Goal: Task Accomplishment & Management: Manage account settings

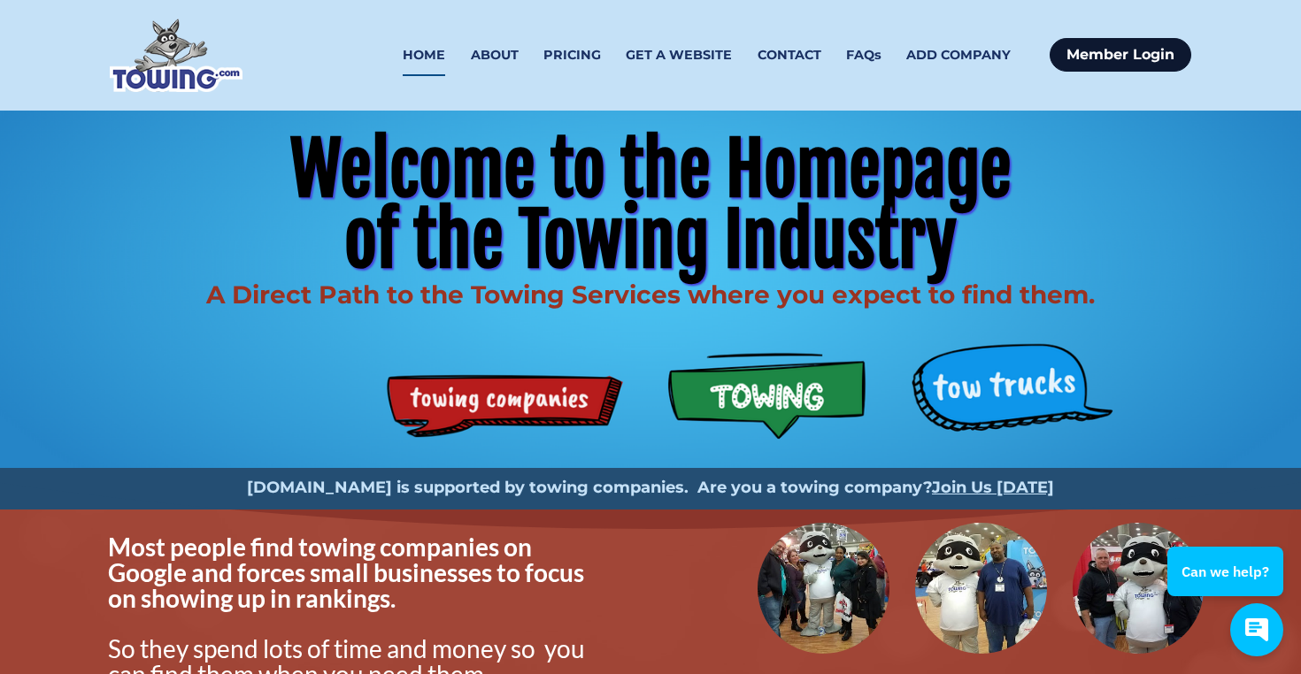
click at [1111, 54] on link "Member Login" at bounding box center [1120, 55] width 142 height 34
click at [429, 61] on link "HOME" at bounding box center [424, 56] width 42 height 42
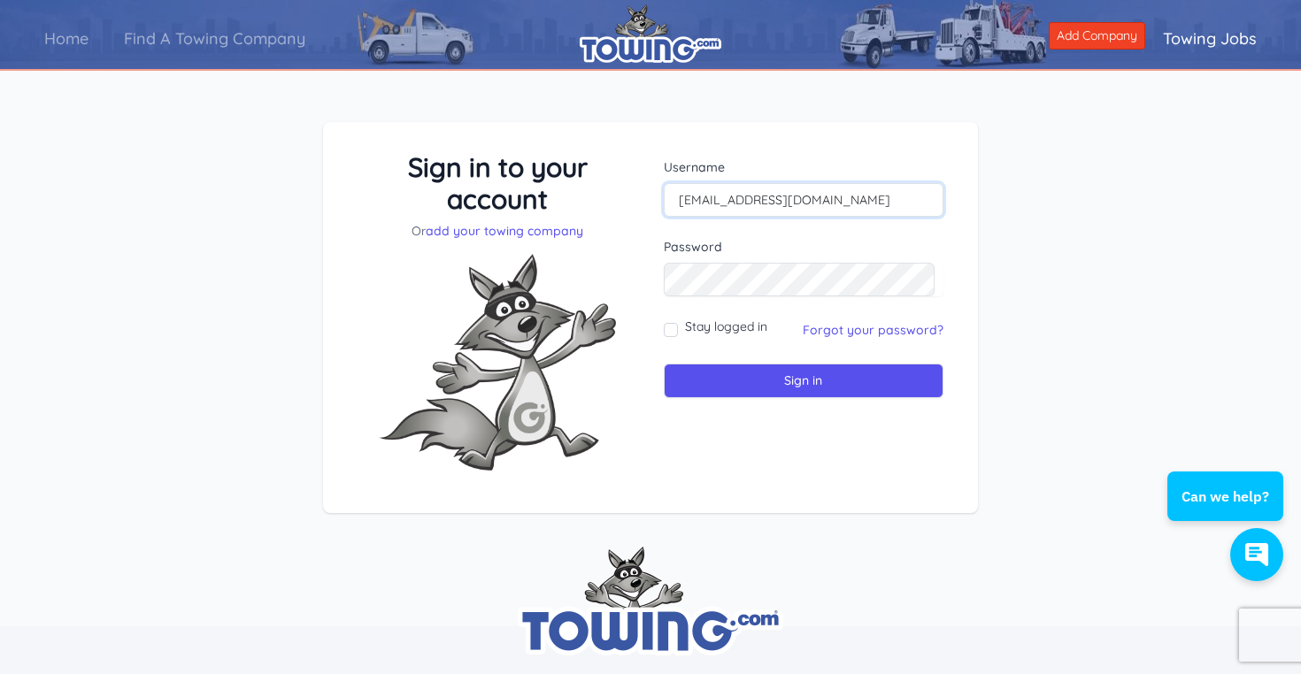
type input "[EMAIL_ADDRESS][DOMAIN_NAME]"
click at [227, 34] on link "Find A Towing Company" at bounding box center [214, 38] width 217 height 50
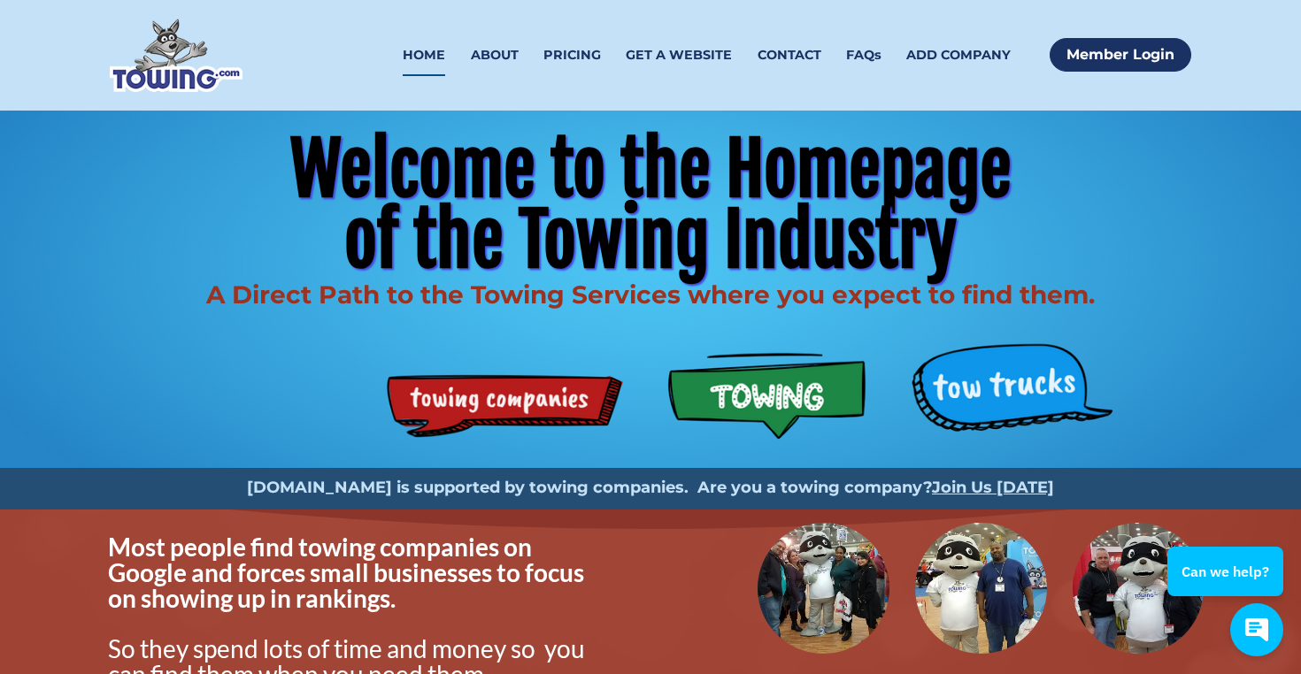
click at [188, 63] on img at bounding box center [176, 55] width 133 height 73
click at [488, 398] on div "Welcome to the Homepage of the Towing Industry A Direct Path to the Towing Serv…" at bounding box center [650, 289] width 1133 height 357
click at [485, 396] on div "Welcome to the Homepage of the Towing Industry A Direct Path to the Towing Serv…" at bounding box center [650, 289] width 1133 height 357
click at [180, 71] on img at bounding box center [176, 55] width 133 height 73
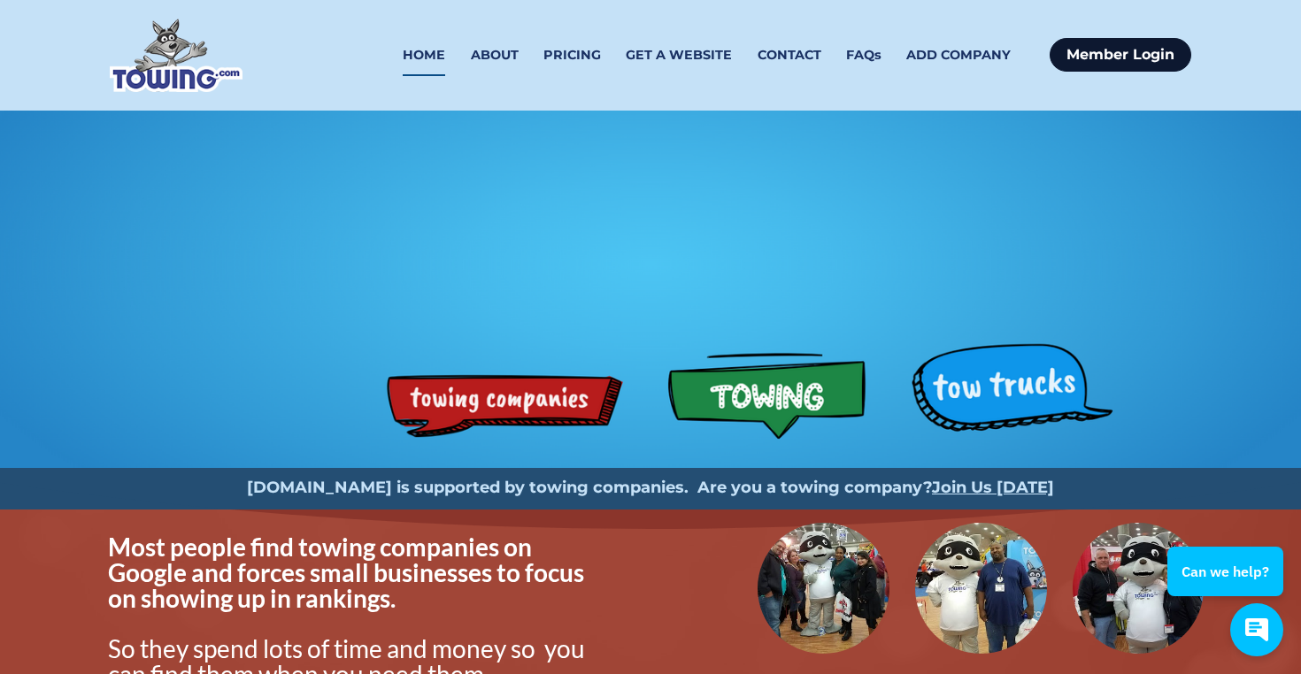
click at [1092, 51] on link "Member Login" at bounding box center [1120, 55] width 142 height 34
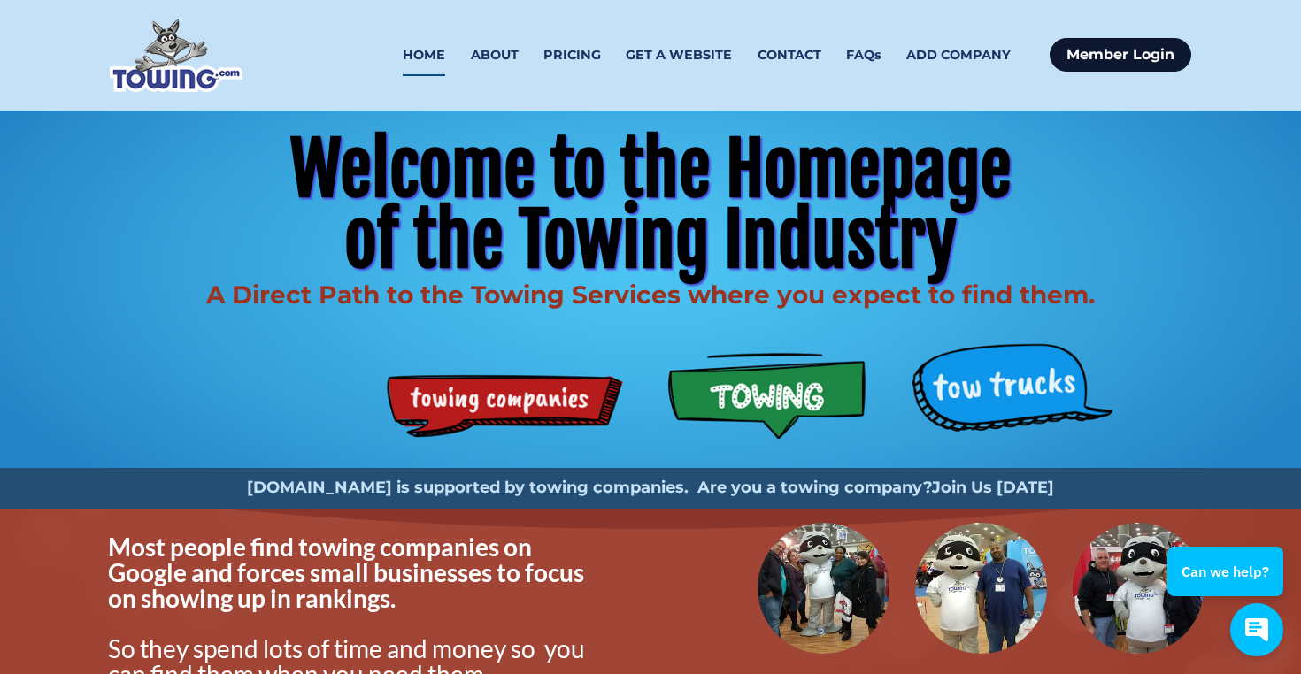
click at [1107, 52] on link "Member Login" at bounding box center [1120, 55] width 142 height 34
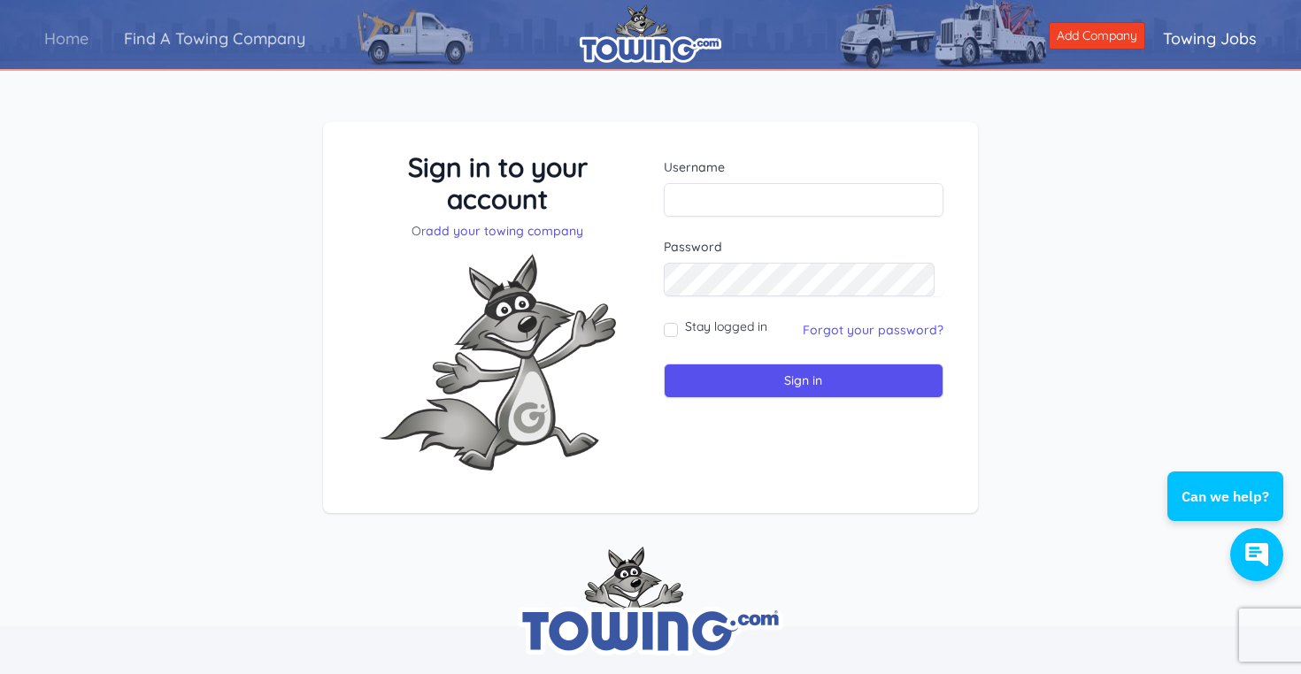
click at [265, 31] on link "Find A Towing Company" at bounding box center [214, 38] width 217 height 50
type input "jtowing.ai@gmail.com"
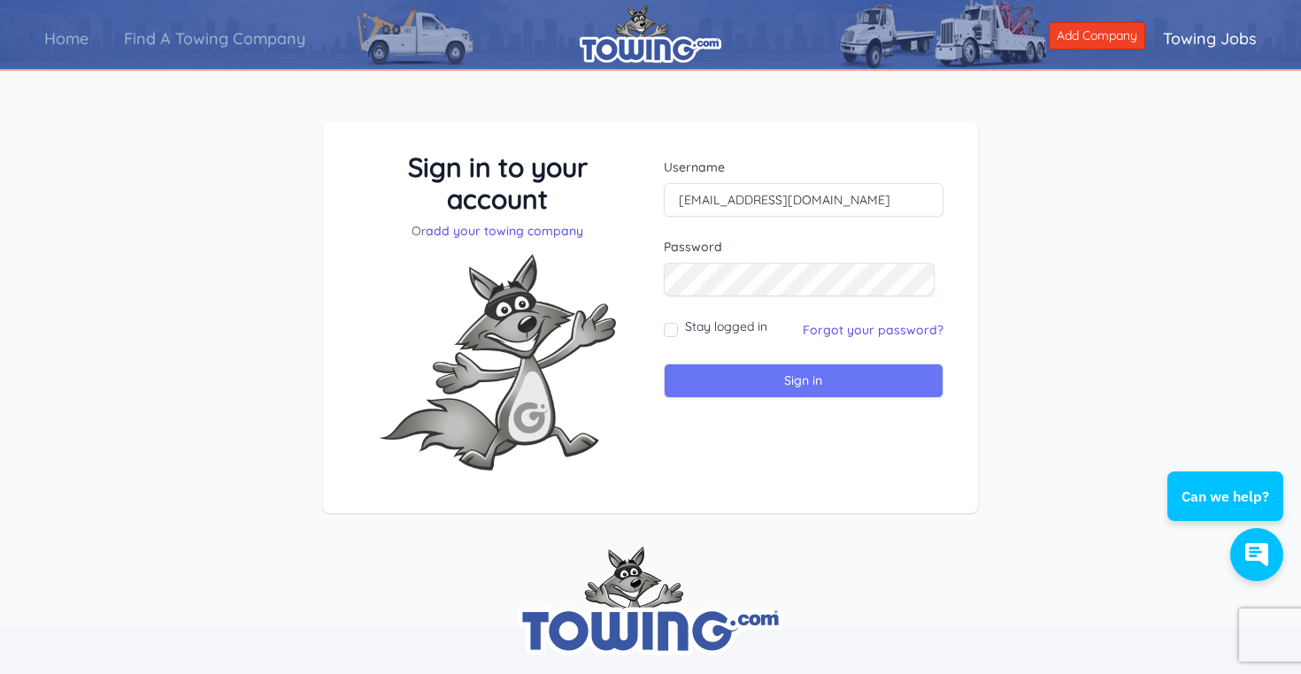
click at [746, 388] on input "Sign in" at bounding box center [804, 381] width 280 height 35
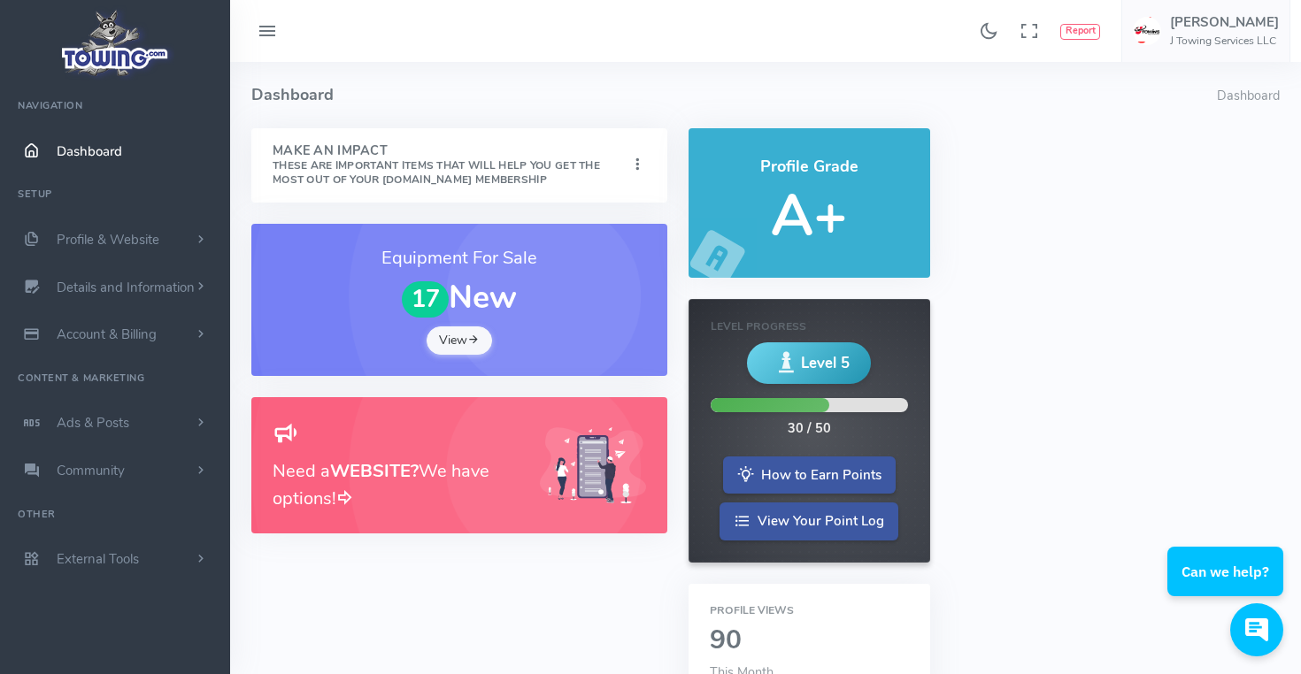
click at [459, 342] on link "View" at bounding box center [458, 340] width 65 height 28
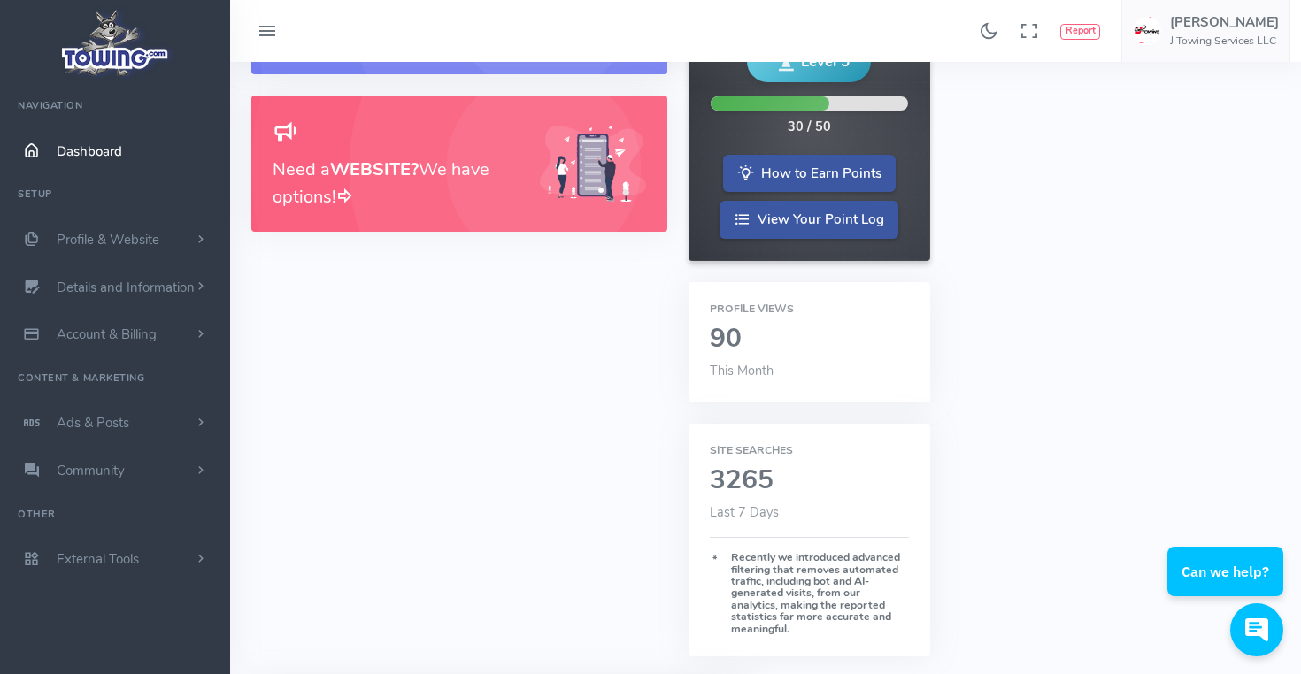
scroll to position [313, 0]
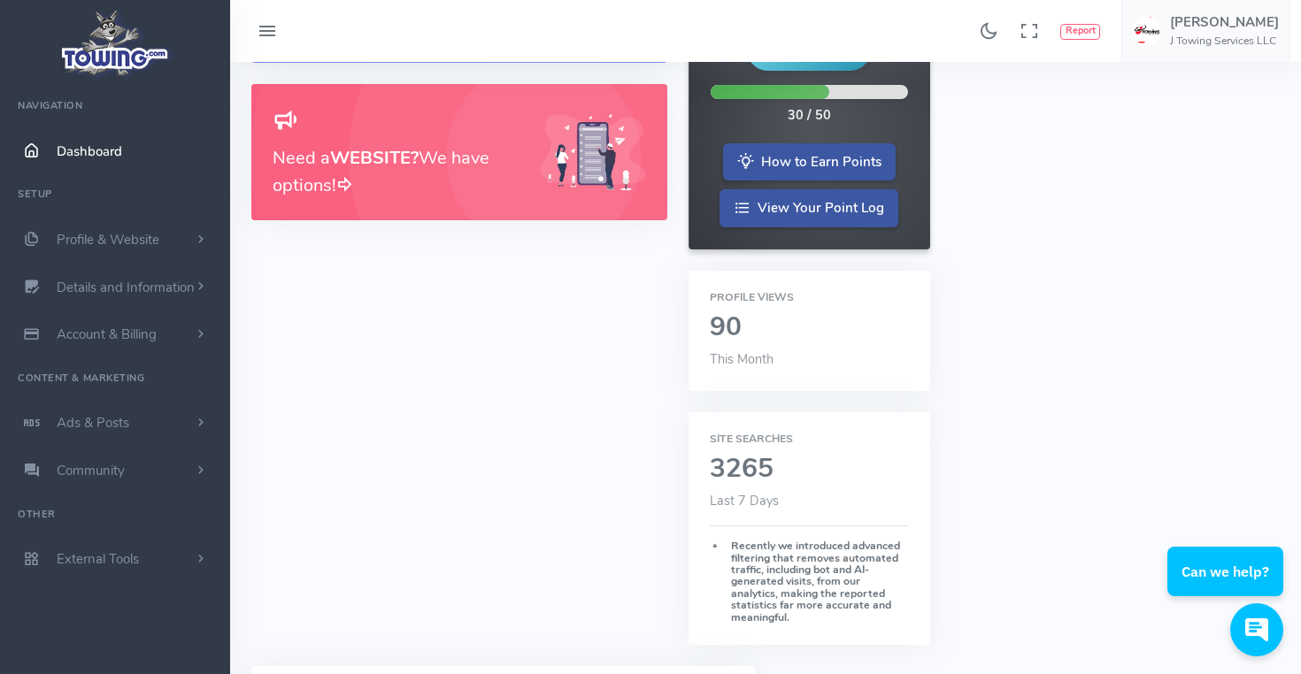
click at [733, 319] on h2 "90" at bounding box center [809, 327] width 199 height 29
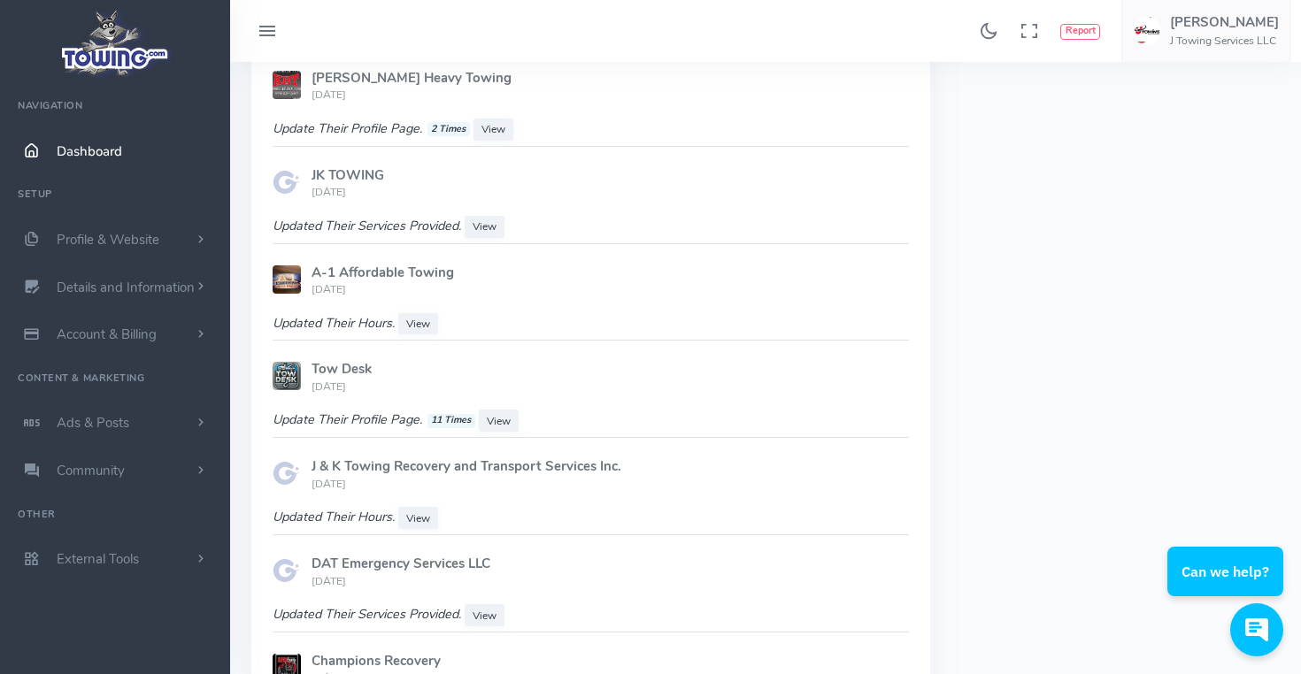
scroll to position [1029, 0]
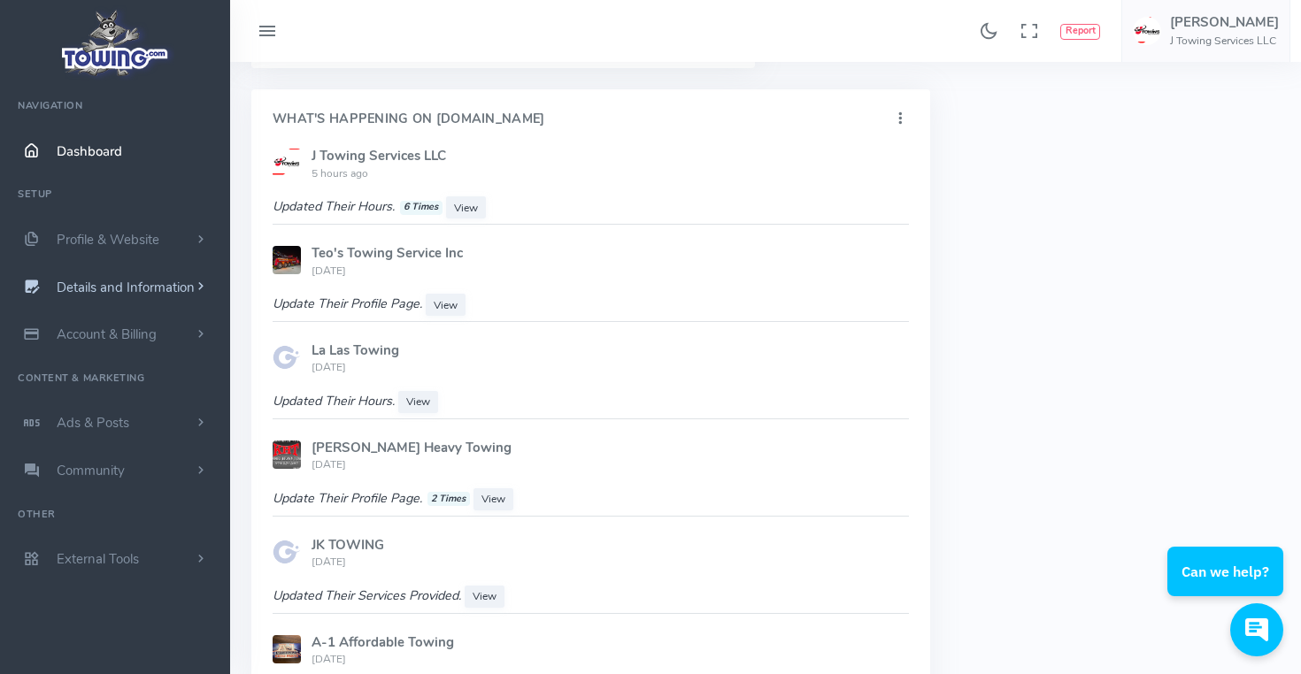
click at [146, 288] on span "Details and Information" at bounding box center [126, 288] width 138 height 18
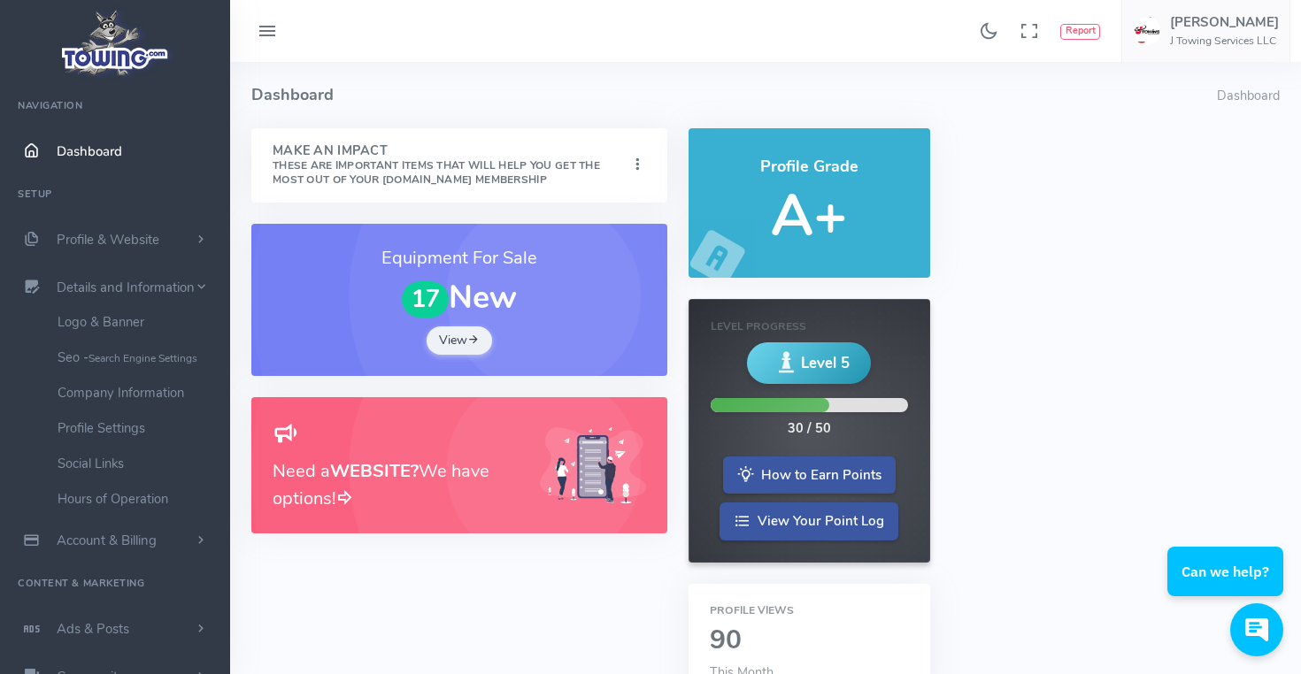
scroll to position [0, 0]
click at [791, 219] on h5 "A+" at bounding box center [809, 216] width 199 height 63
click at [132, 366] on link "Seo - Search Engine Settings" at bounding box center [137, 357] width 186 height 35
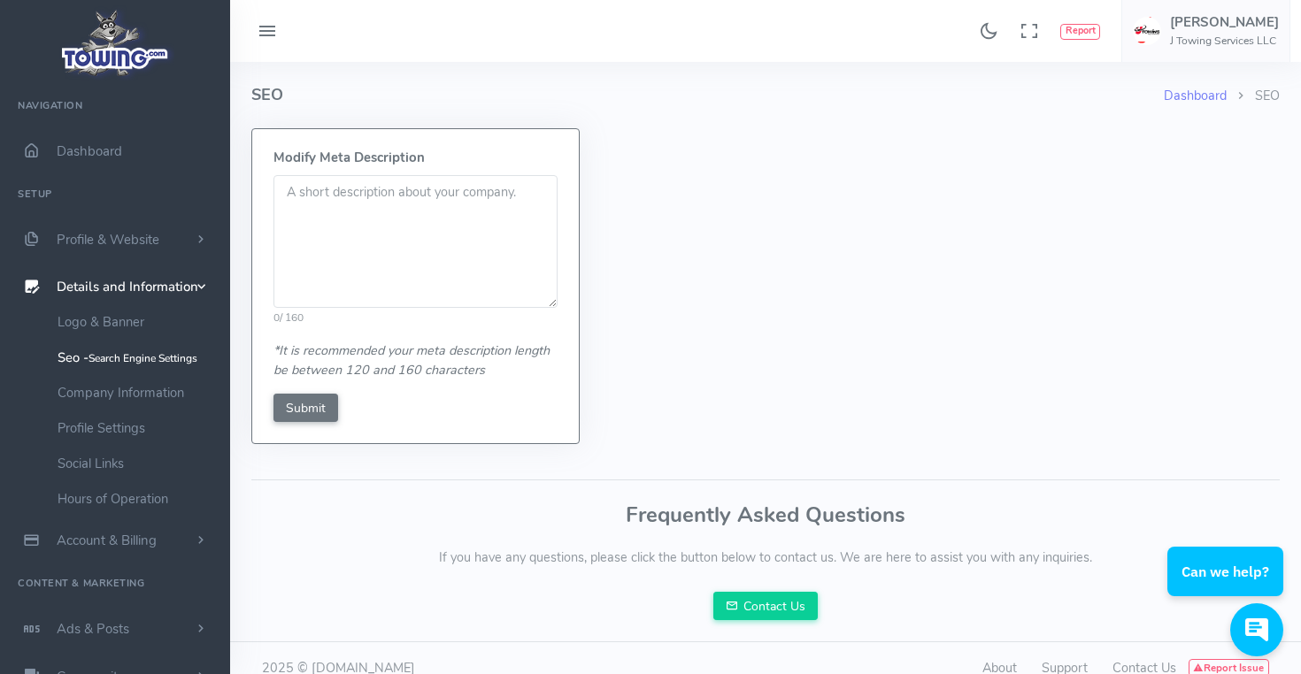
drag, startPoint x: 681, startPoint y: 351, endPoint x: 679, endPoint y: 341, distance: 10.9
click at [681, 350] on form "Modify Meta Description 0 / 160 *It is recommended your meta description length…" at bounding box center [765, 296] width 1049 height 337
click at [97, 242] on span "Profile & Website" at bounding box center [108, 240] width 103 height 18
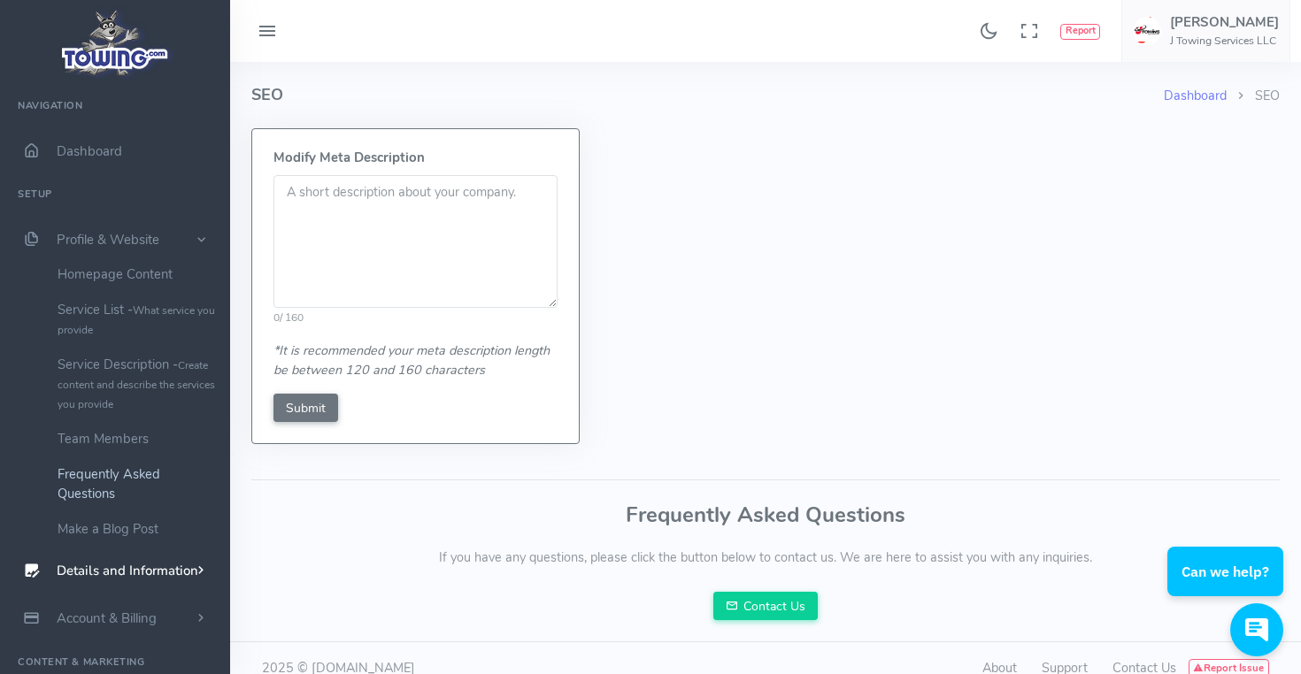
click at [87, 481] on link "Frequently Asked Questions" at bounding box center [137, 484] width 186 height 55
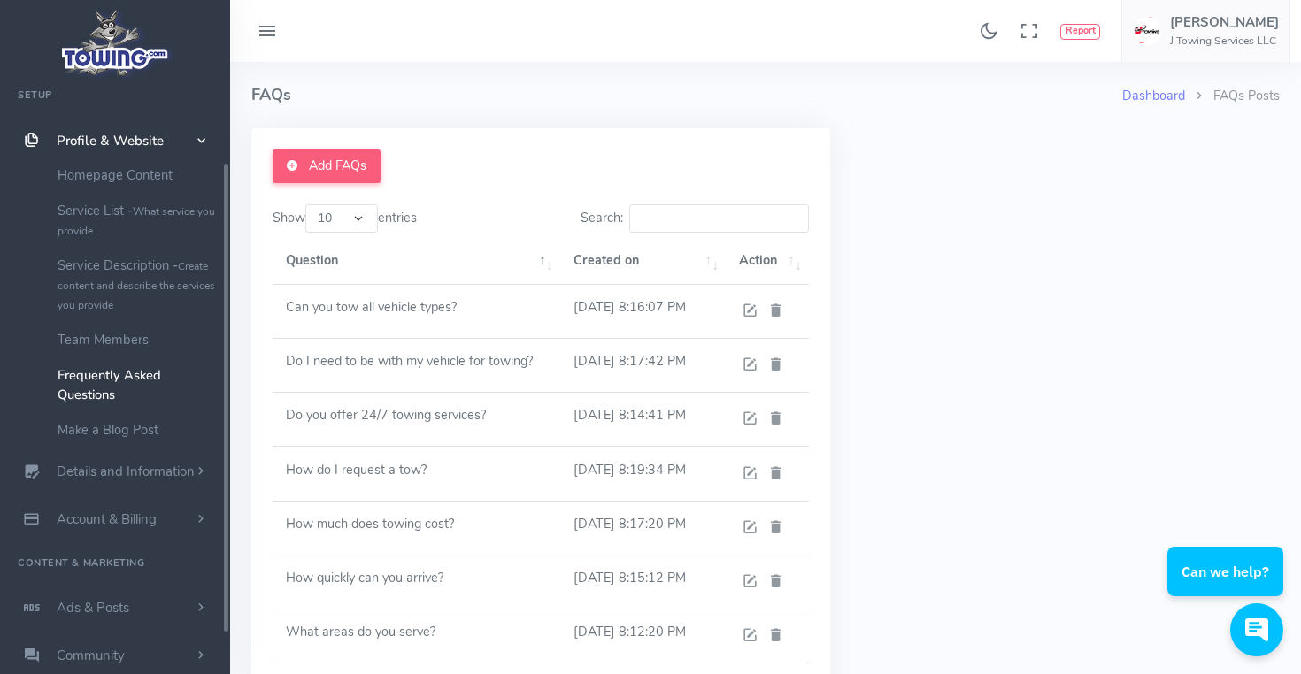
scroll to position [104, 0]
click at [957, 287] on div "Add FAQs Show 10 25 50 100 entries Search: Question Created on Action" at bounding box center [754, 491] width 1049 height 726
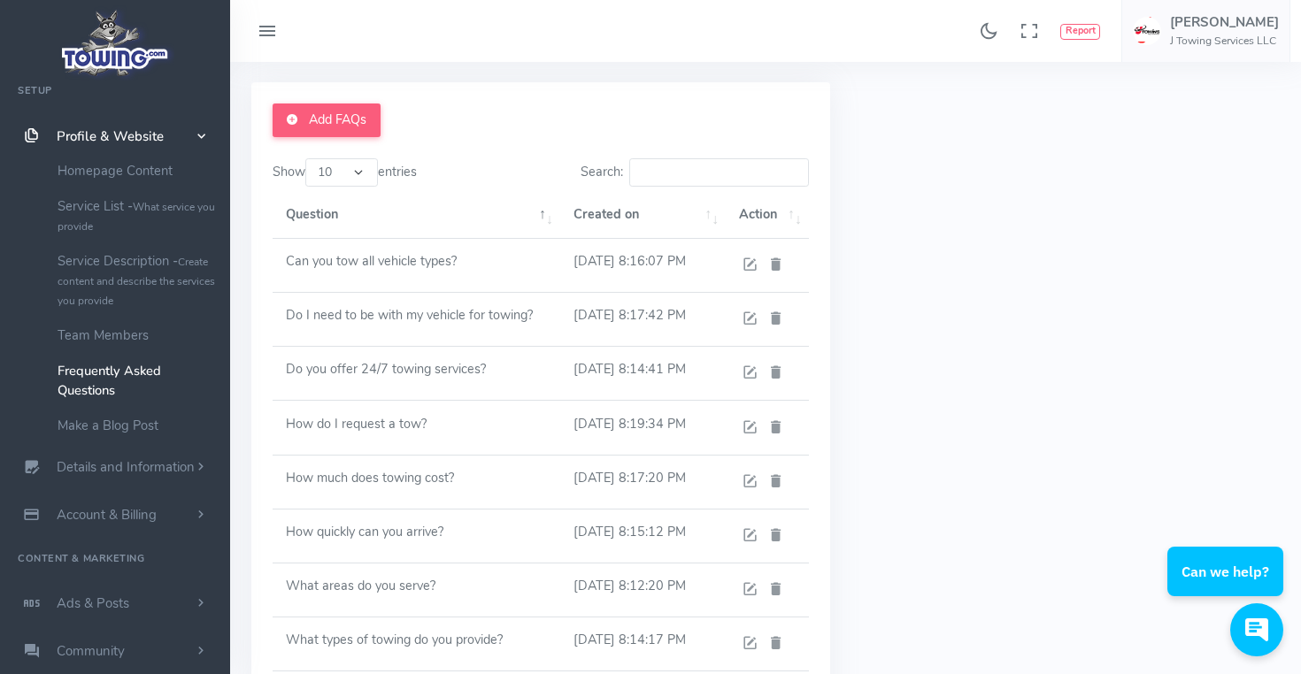
scroll to position [39, 0]
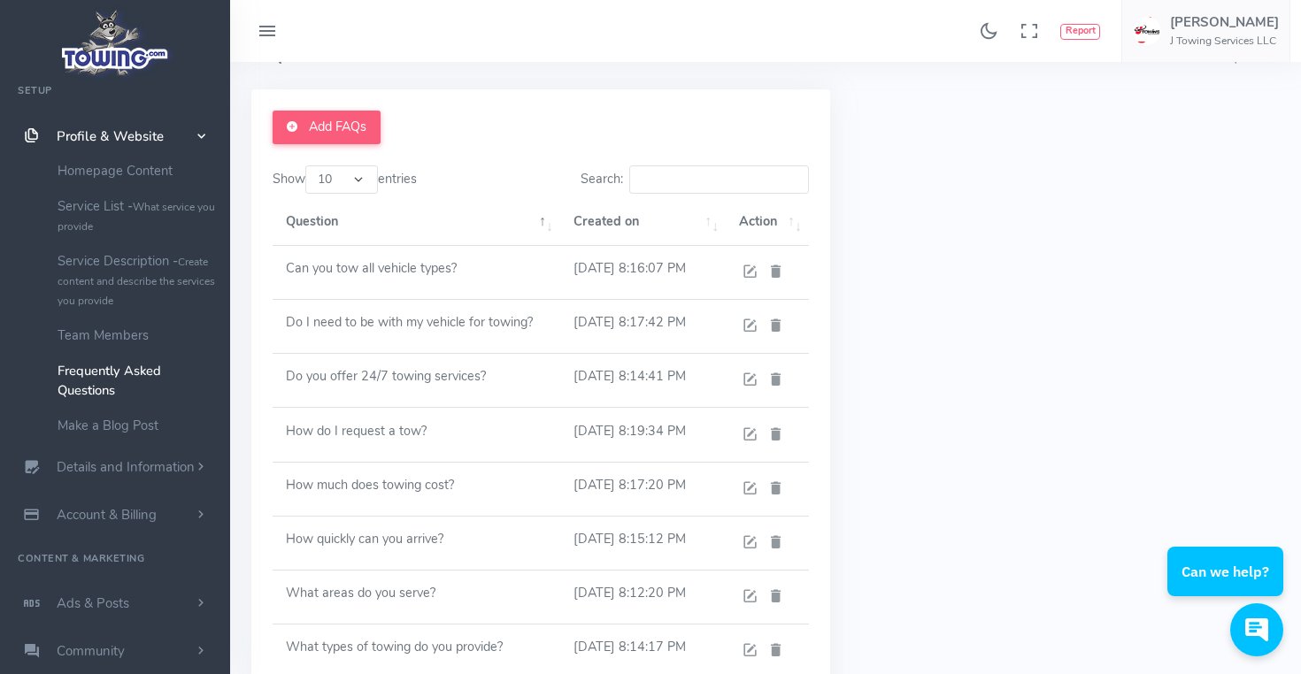
click at [96, 139] on span "Profile & Website" at bounding box center [110, 136] width 107 height 18
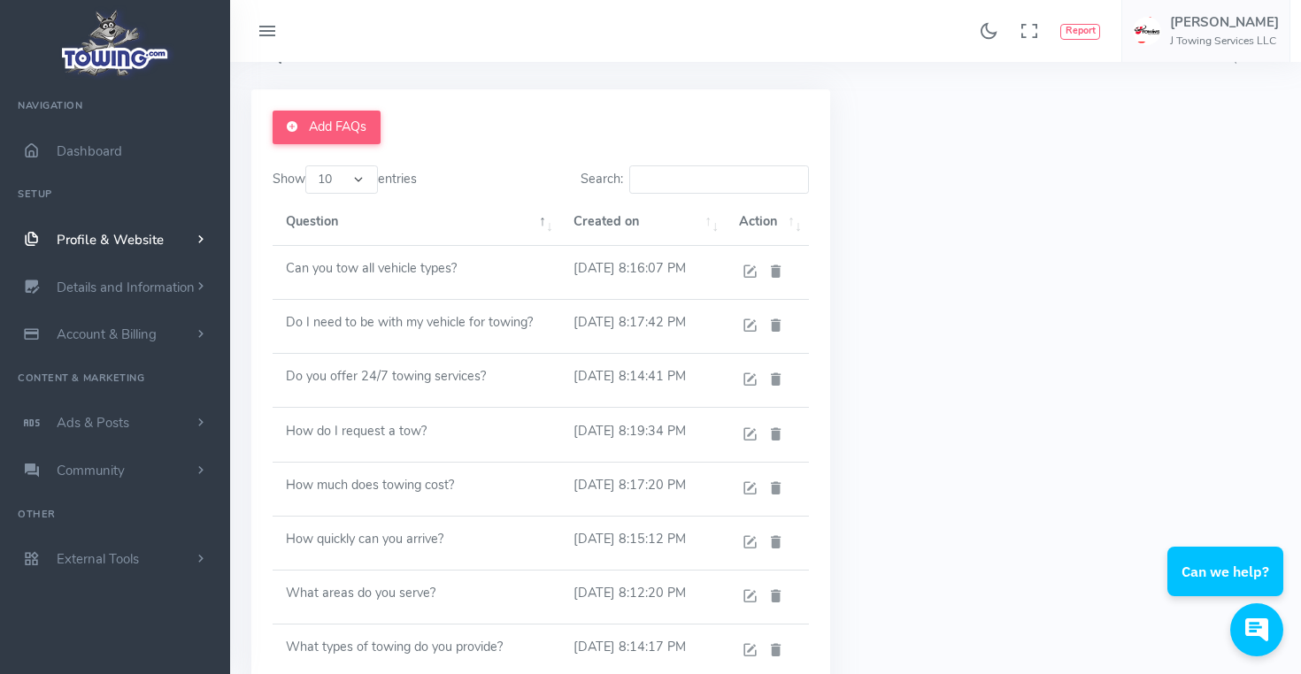
scroll to position [0, 0]
click at [103, 148] on span "Dashboard" at bounding box center [89, 151] width 65 height 18
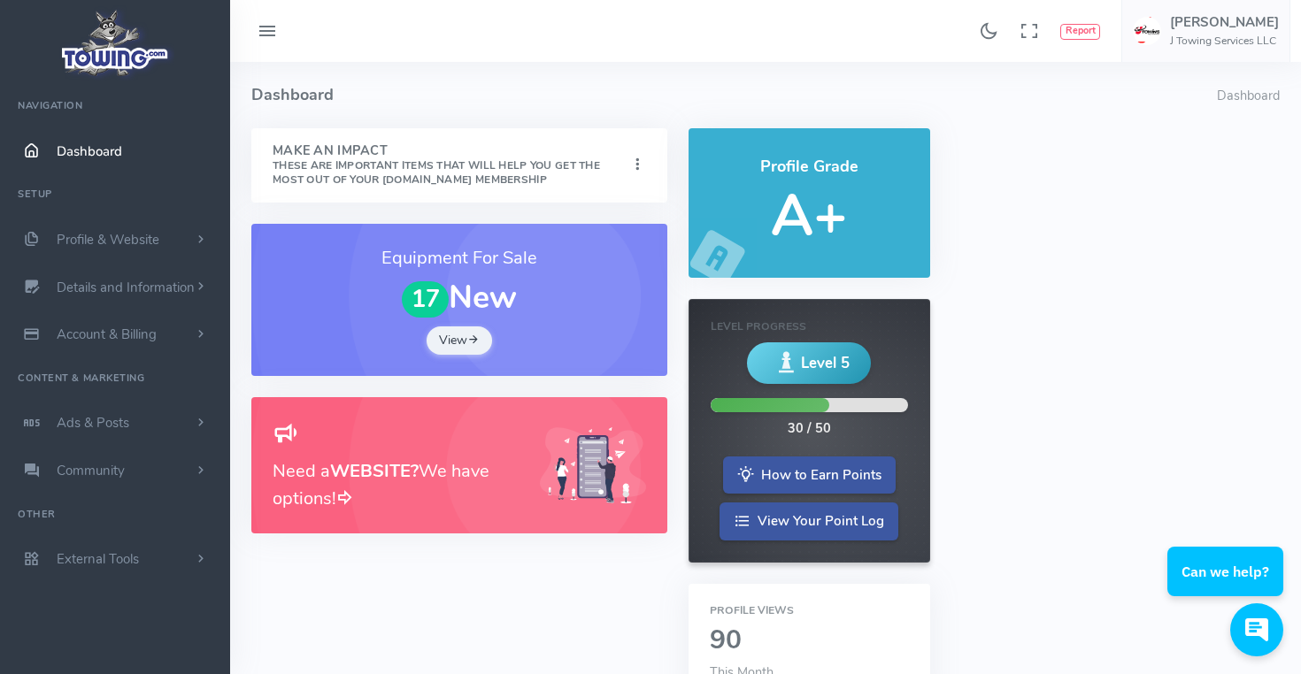
click at [321, 188] on div "Make An Impact These are important items that will help you get the most out of…" at bounding box center [459, 165] width 416 height 74
click at [630, 159] on icon at bounding box center [637, 165] width 18 height 24
click at [593, 196] on link "Show" at bounding box center [570, 198] width 141 height 30
click at [86, 239] on span "Profile & Website" at bounding box center [108, 240] width 103 height 18
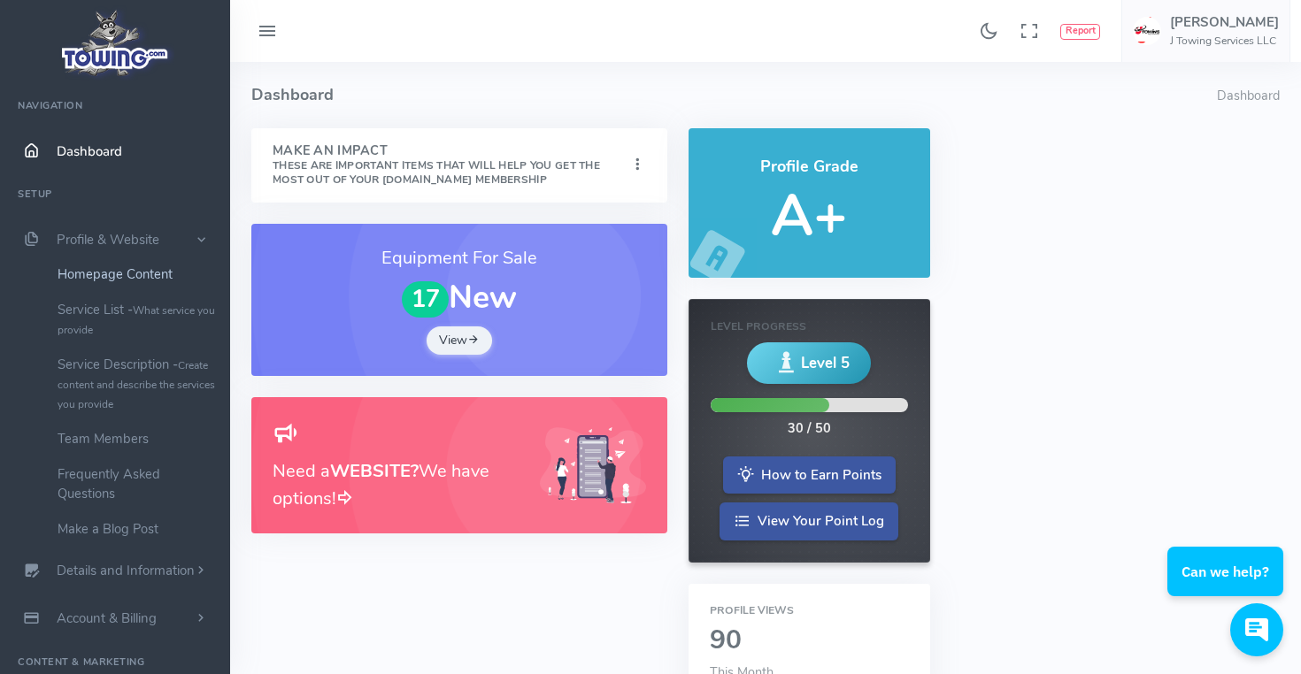
click at [120, 273] on link "Homepage Content" at bounding box center [137, 274] width 186 height 35
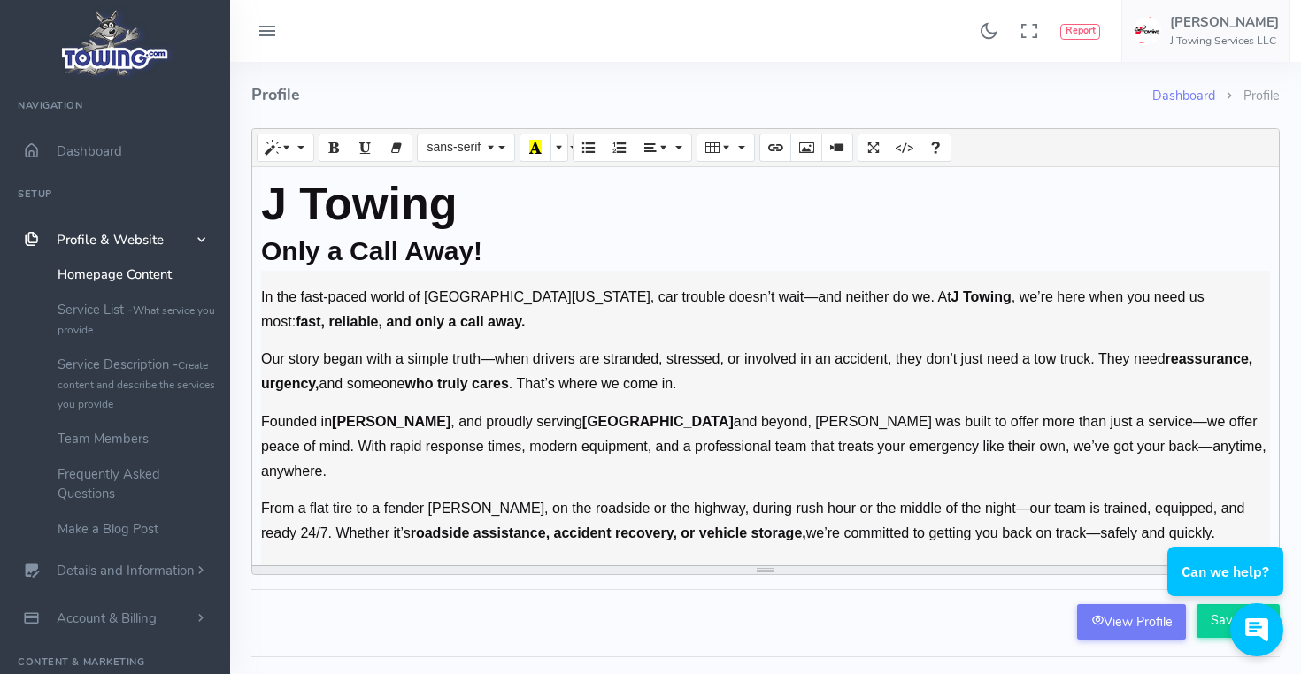
click at [461, 80] on h4 "Profile" at bounding box center [701, 95] width 901 height 66
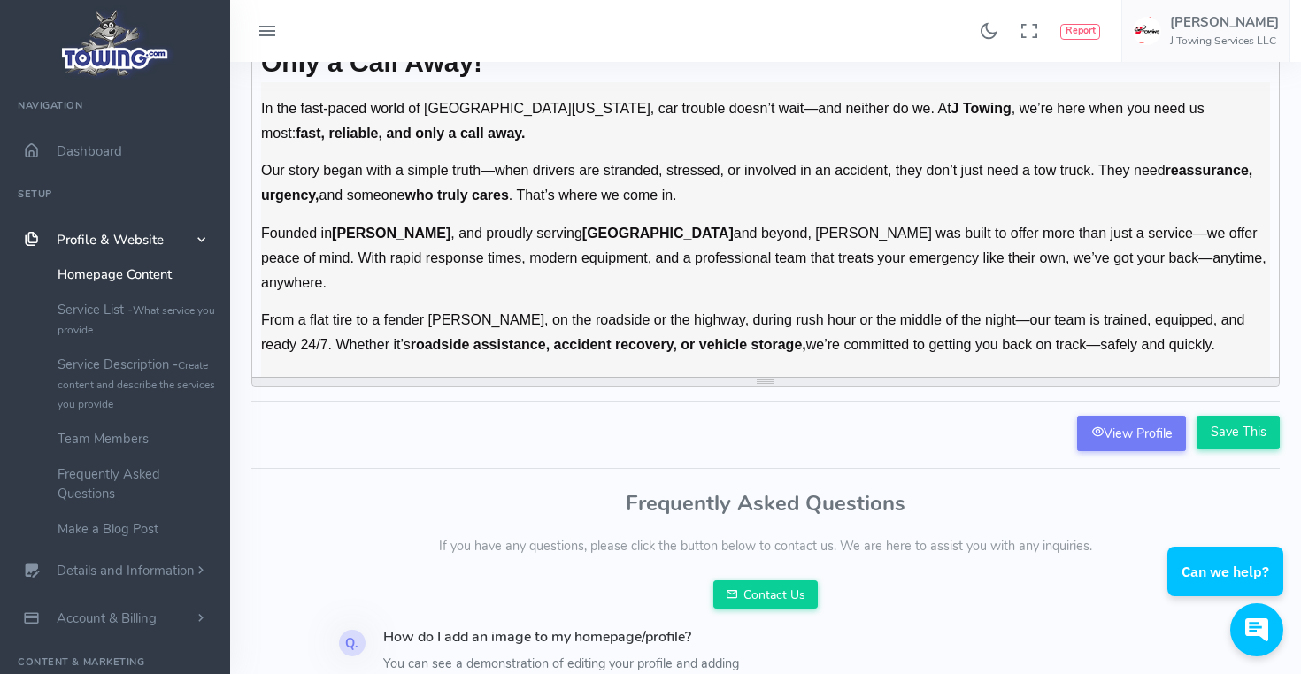
scroll to position [190, 0]
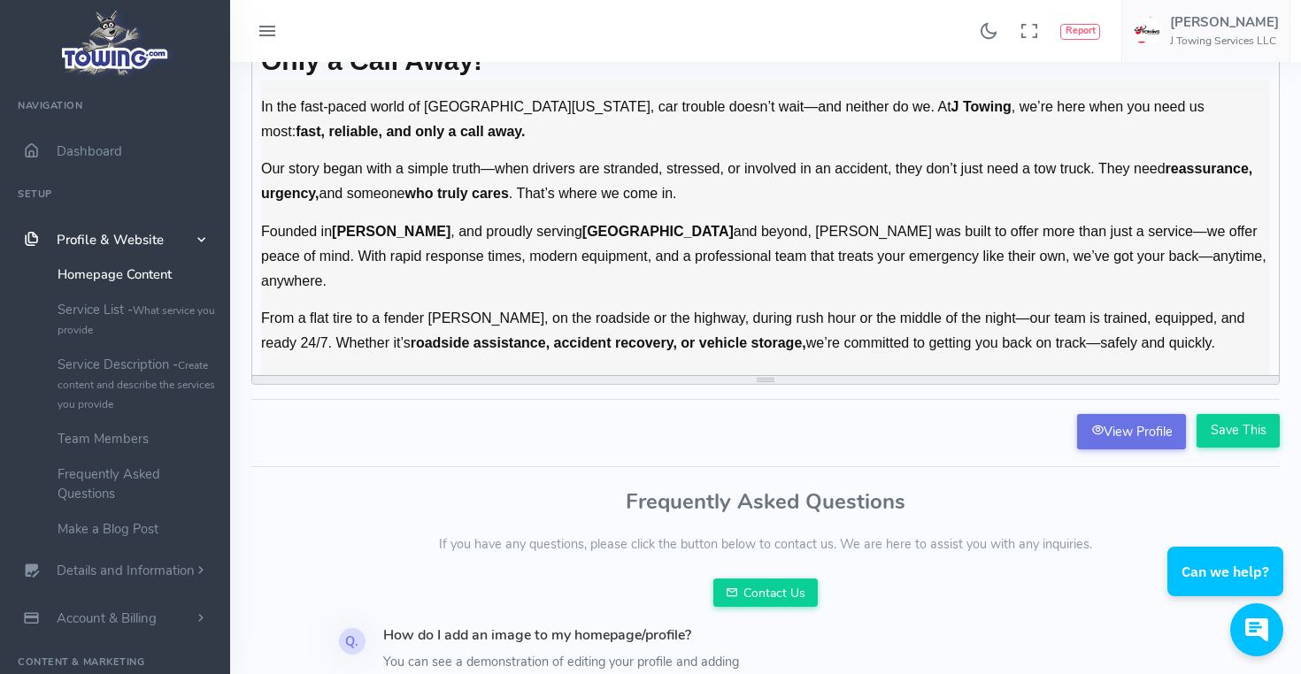
click at [1124, 419] on link "View Profile" at bounding box center [1131, 431] width 109 height 35
click at [432, 526] on div "Frequently Asked Questions If you have any questions, please click the button b…" at bounding box center [765, 548] width 1028 height 117
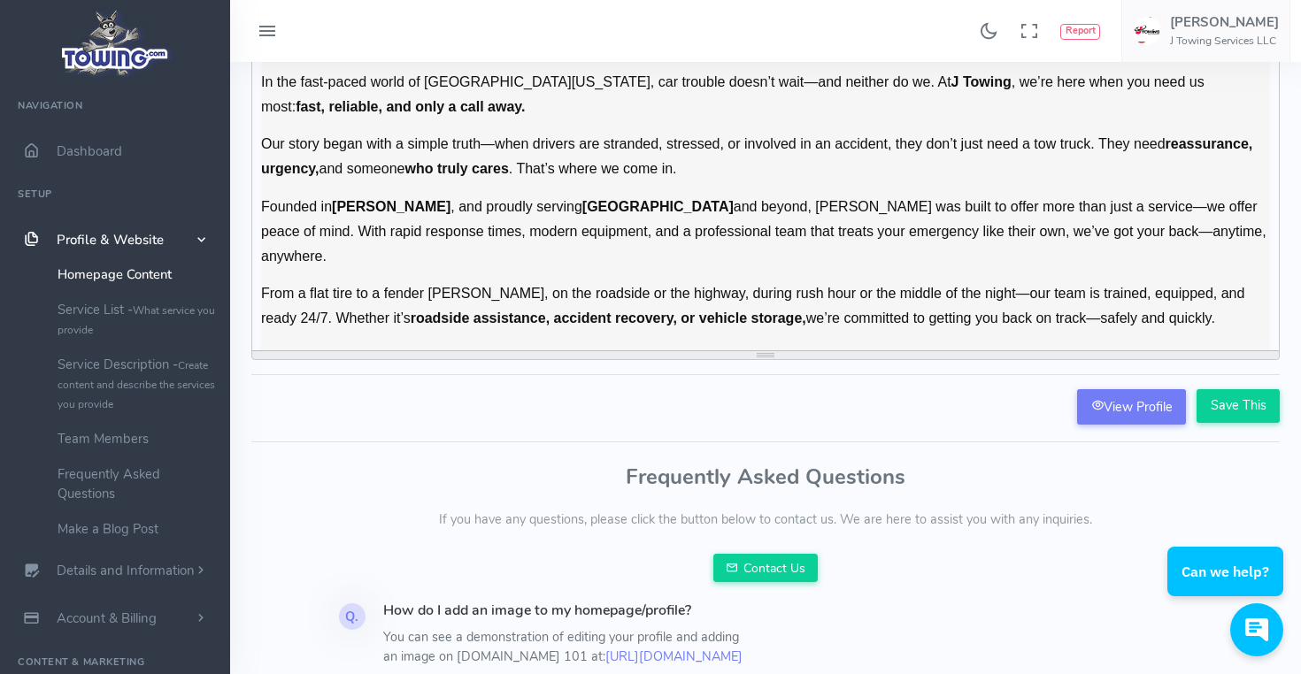
scroll to position [184, 0]
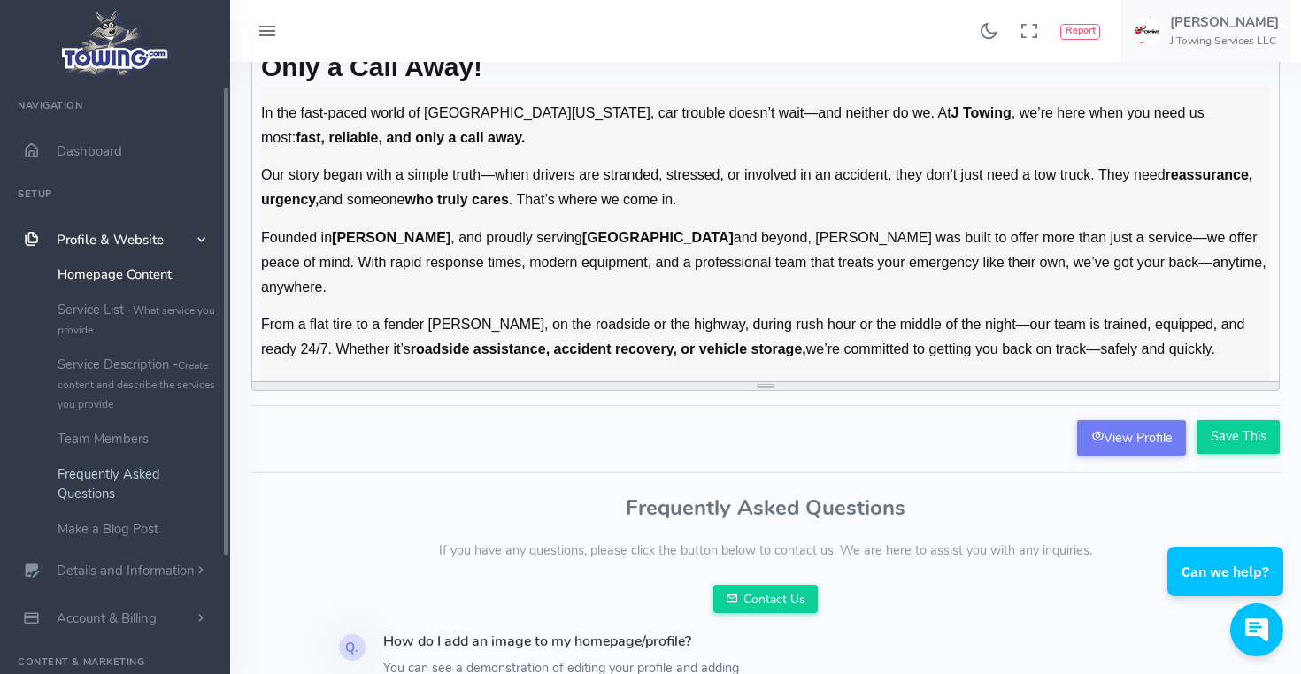
click at [122, 485] on link "Frequently Asked Questions" at bounding box center [137, 484] width 186 height 55
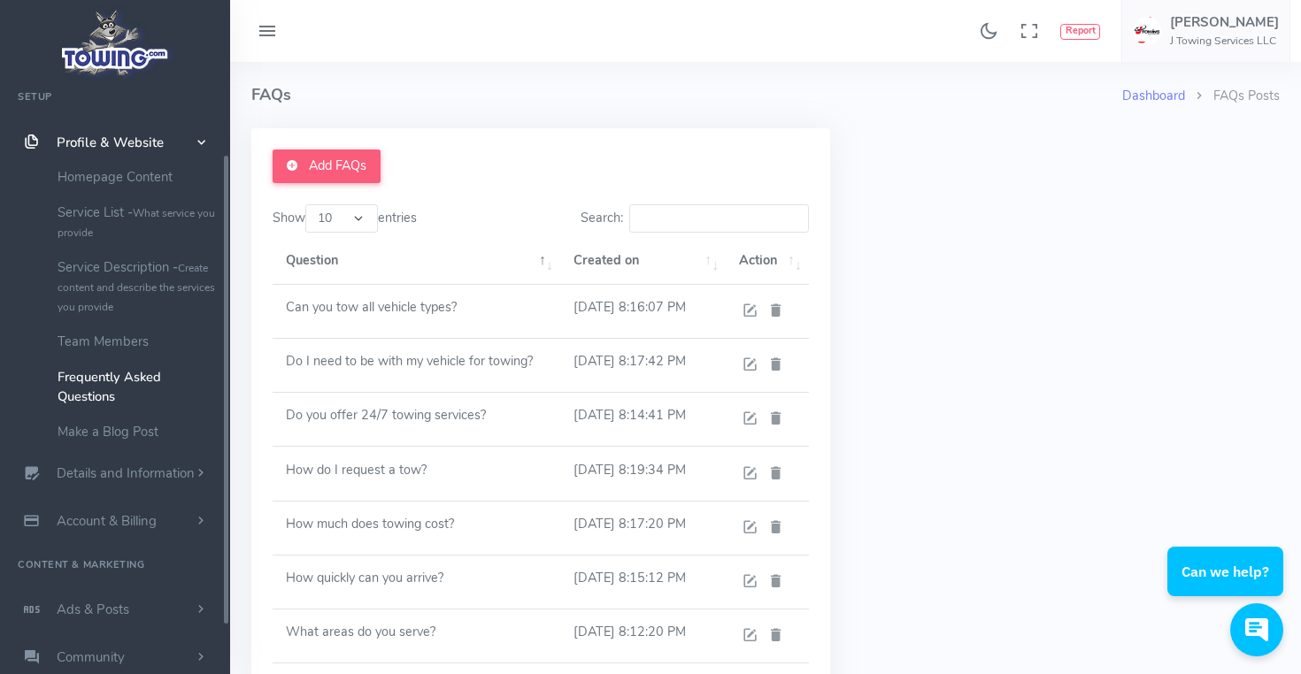
scroll to position [104, 0]
click at [872, 387] on div "Add FAQs Show 10 25 50 100 entries Search: Question Created on Action" at bounding box center [754, 491] width 1049 height 726
click at [748, 309] on icon at bounding box center [749, 311] width 17 height 23
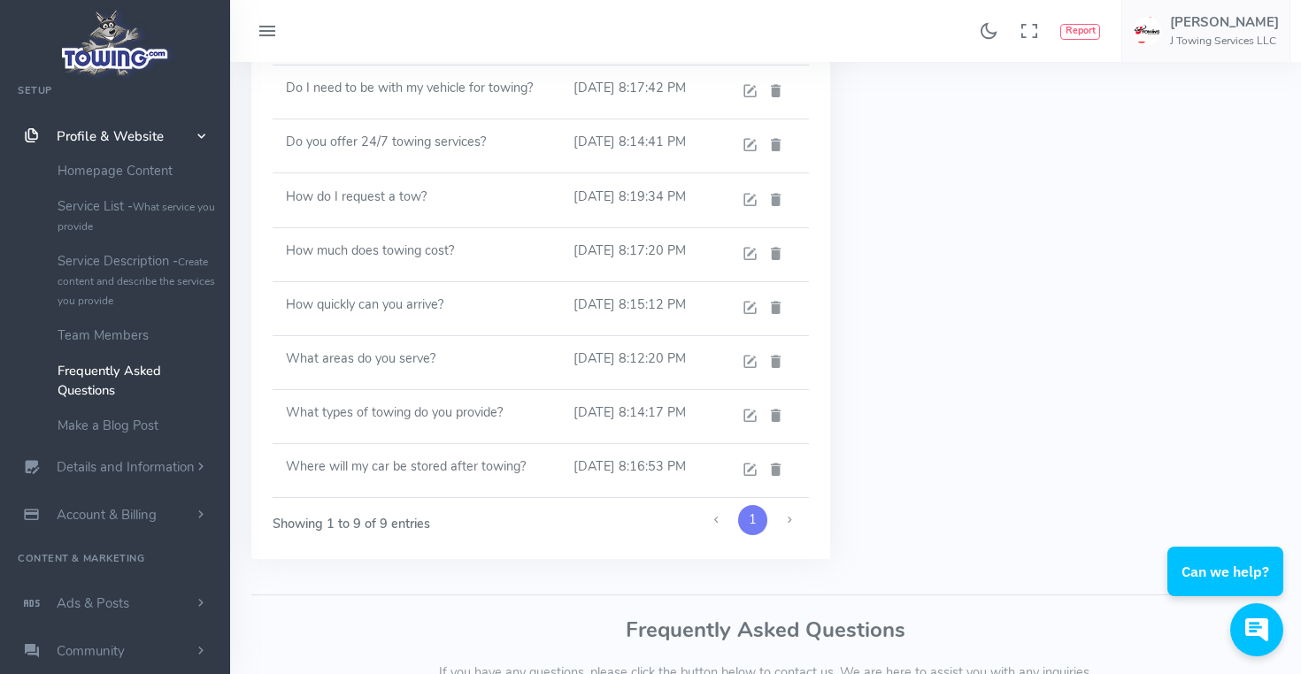
scroll to position [274, 0]
click at [750, 196] on icon at bounding box center [749, 199] width 17 height 23
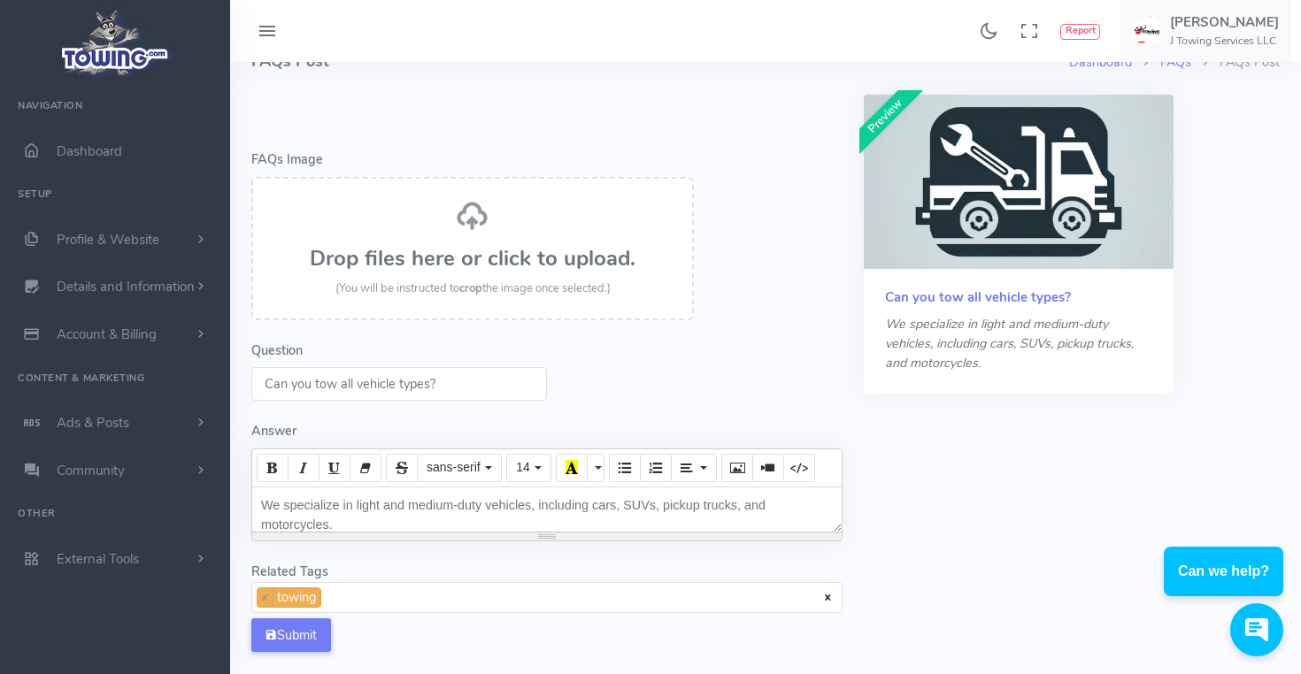
scroll to position [58, 0]
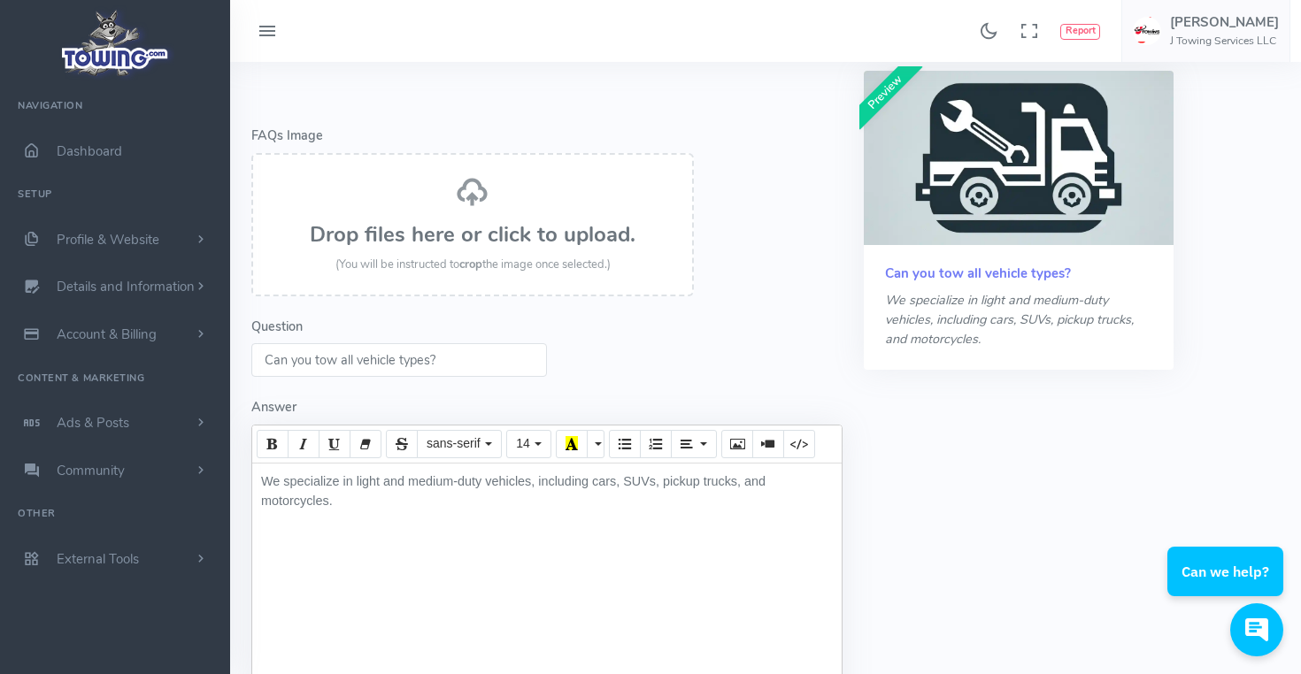
click at [806, 486] on div "We specialize in light and medium-duty vehicles, including cars, SUVs, pickup t…" at bounding box center [546, 619] width 589 height 310
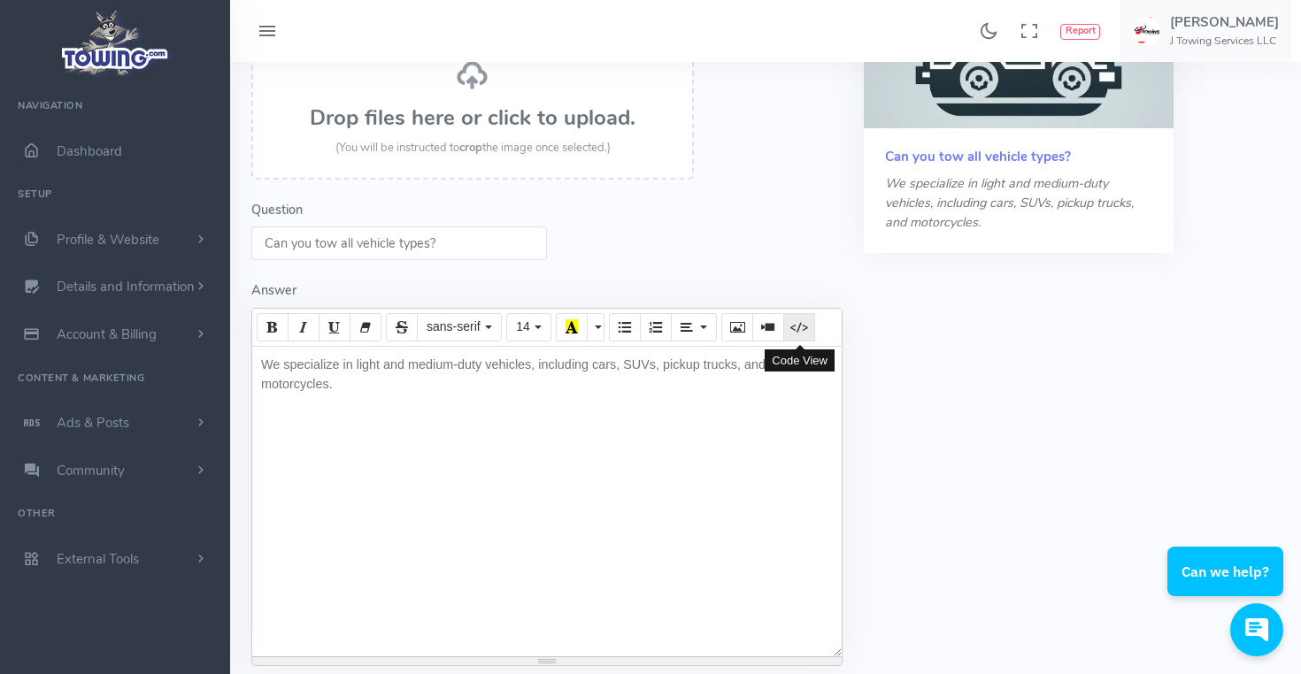
scroll to position [181, 0]
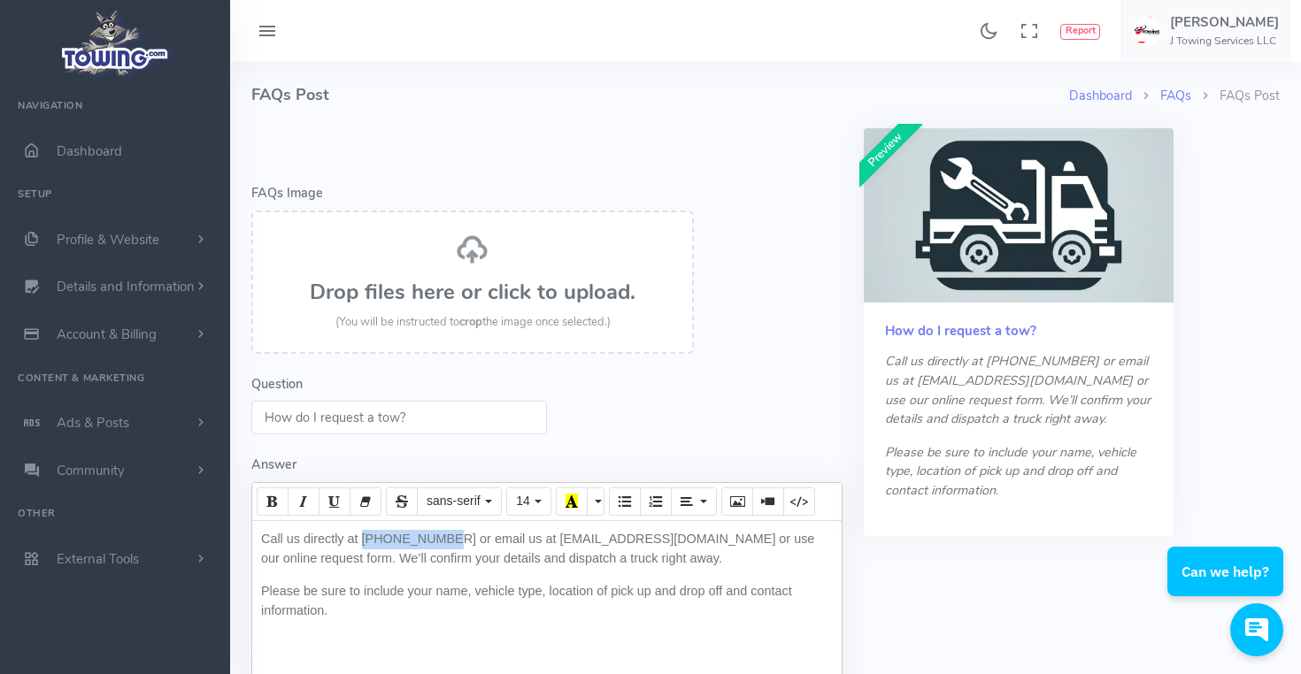
drag, startPoint x: 364, startPoint y: 535, endPoint x: 440, endPoint y: 537, distance: 76.1
click at [440, 537] on p "Call us directly at [PHONE_NUMBER] or email us at [EMAIL_ADDRESS][DOMAIN_NAME] …" at bounding box center [547, 549] width 572 height 38
click at [273, 494] on icon "Bold (⌘+B)" at bounding box center [272, 501] width 12 height 14
drag, startPoint x: 527, startPoint y: 534, endPoint x: 648, endPoint y: 537, distance: 120.4
click at [648, 537] on p "Call us directly at 732-503-9008 or email us at Jtowing.ai@gmail.com or use our…" at bounding box center [547, 549] width 572 height 38
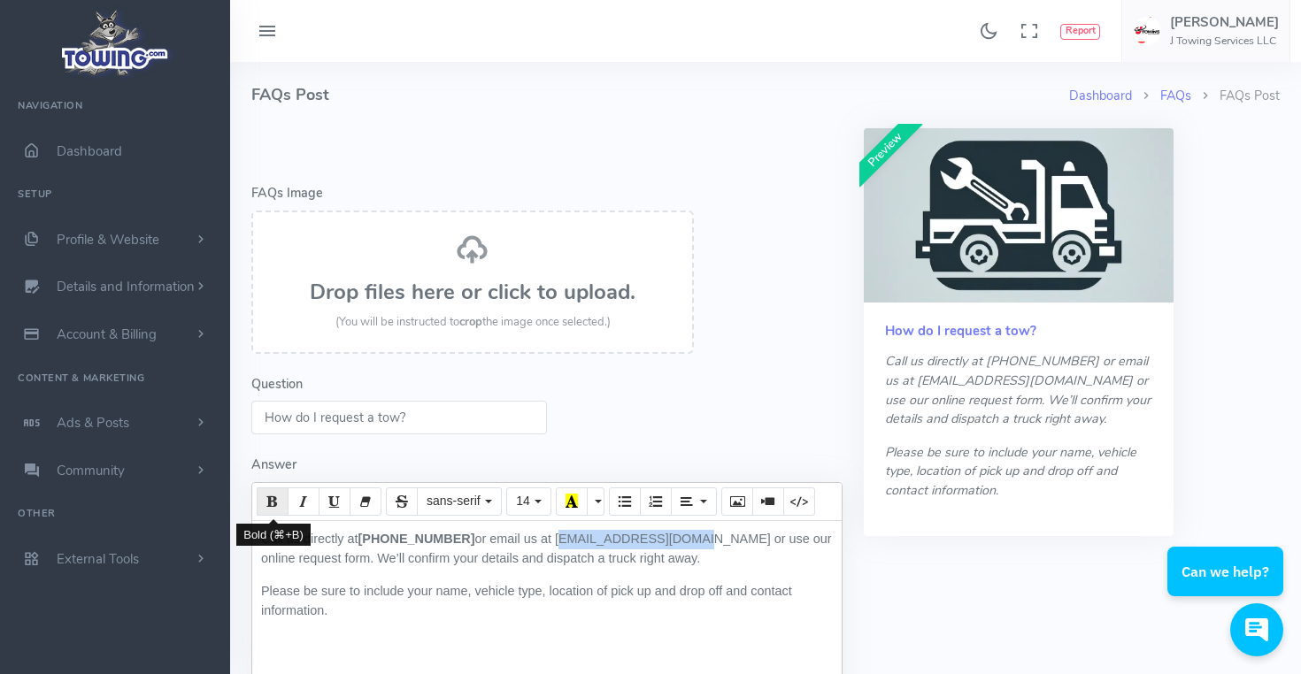
click at [278, 503] on icon "Bold (⌘+B)" at bounding box center [272, 501] width 12 height 14
click at [599, 623] on div "Call us directly at 732-503-9008 or email us at Jtowing.ai@gmail.com or use our…" at bounding box center [546, 676] width 589 height 310
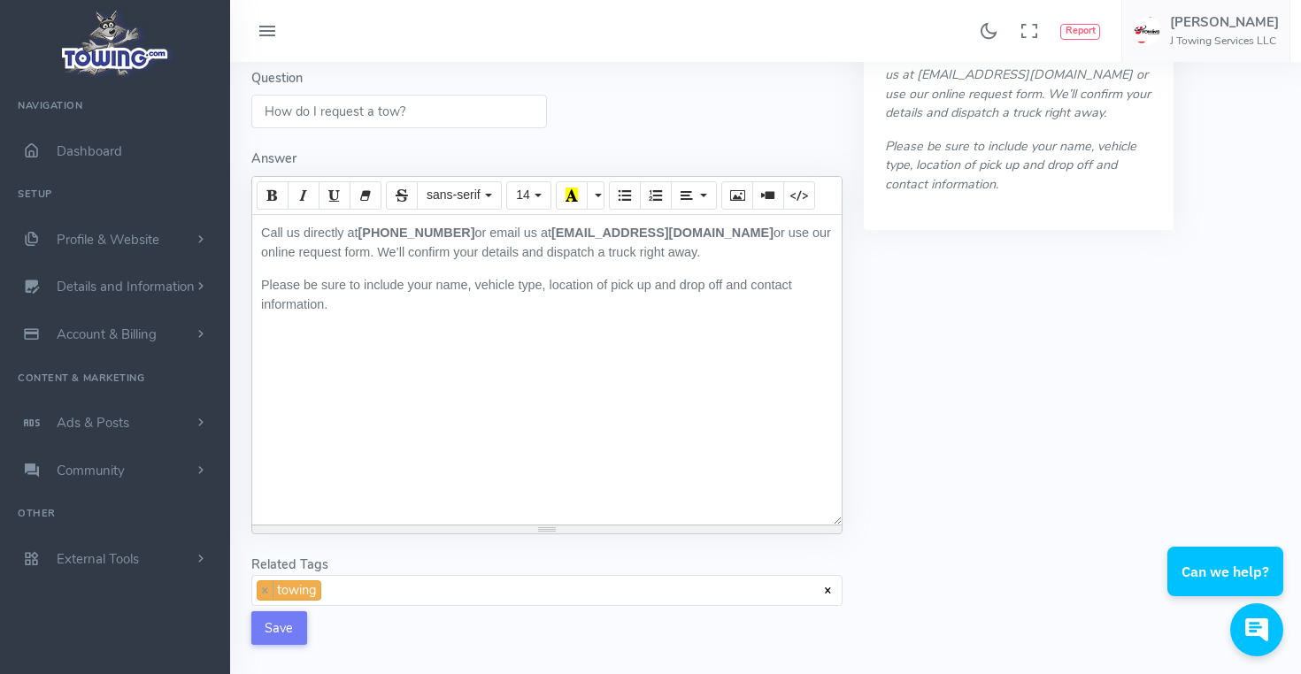
scroll to position [315, 0]
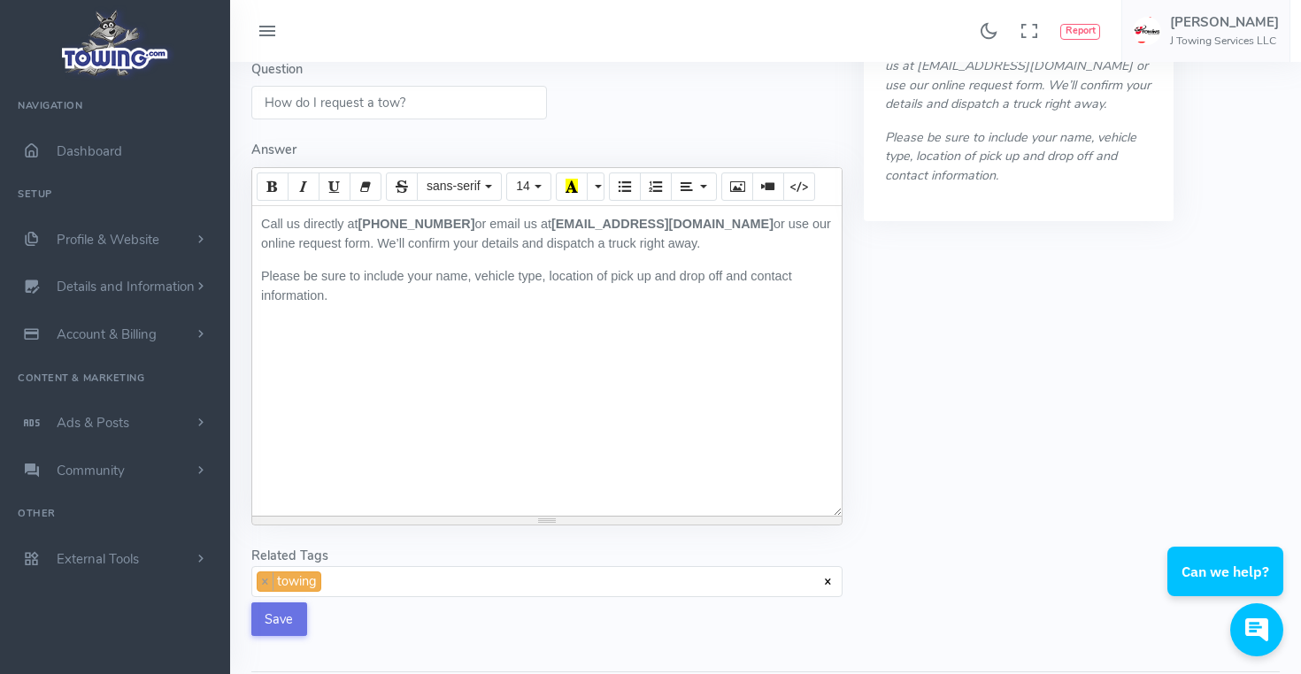
click at [267, 611] on button "Save" at bounding box center [279, 620] width 56 height 34
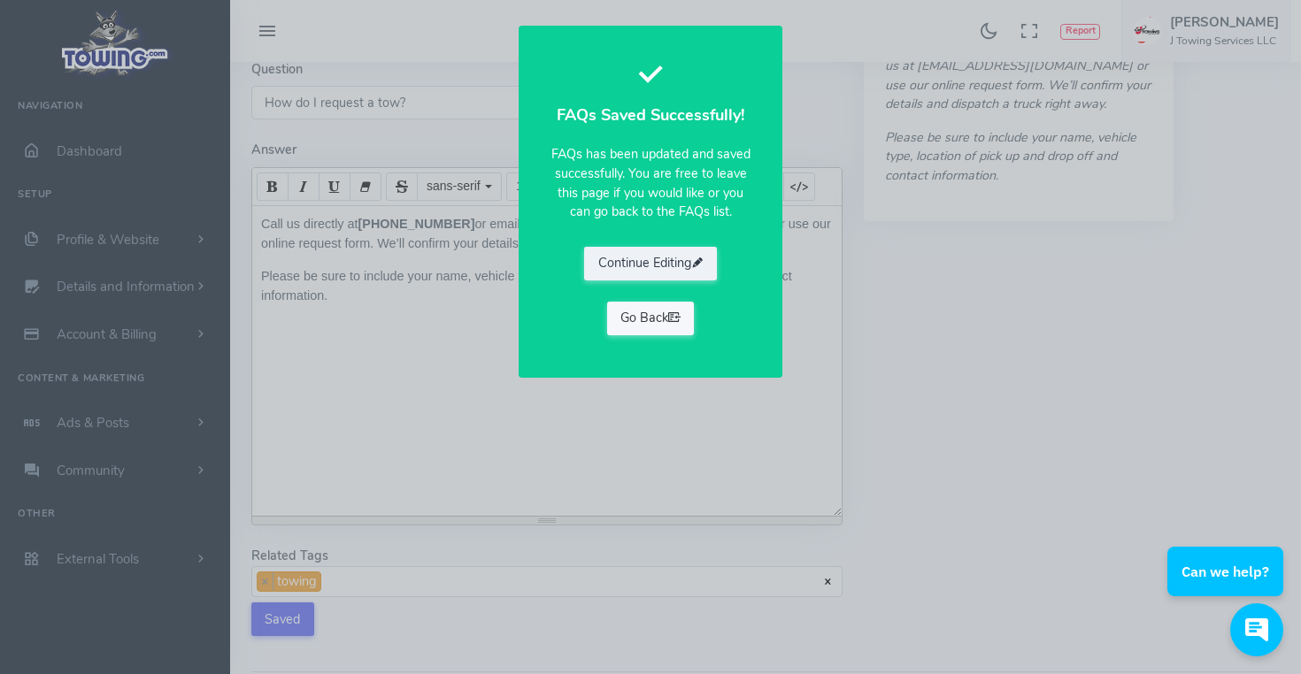
click at [646, 311] on link "Go Back" at bounding box center [651, 319] width 88 height 34
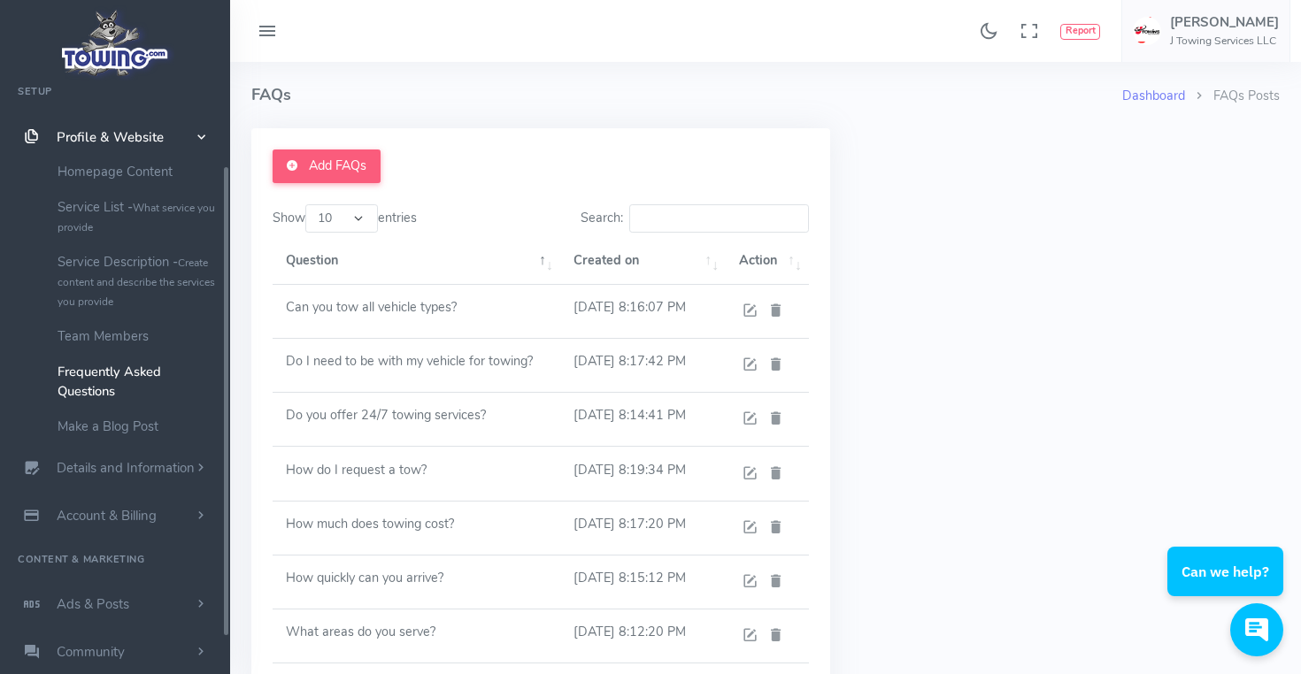
scroll to position [104, 0]
